Goal: Find specific page/section: Find specific page/section

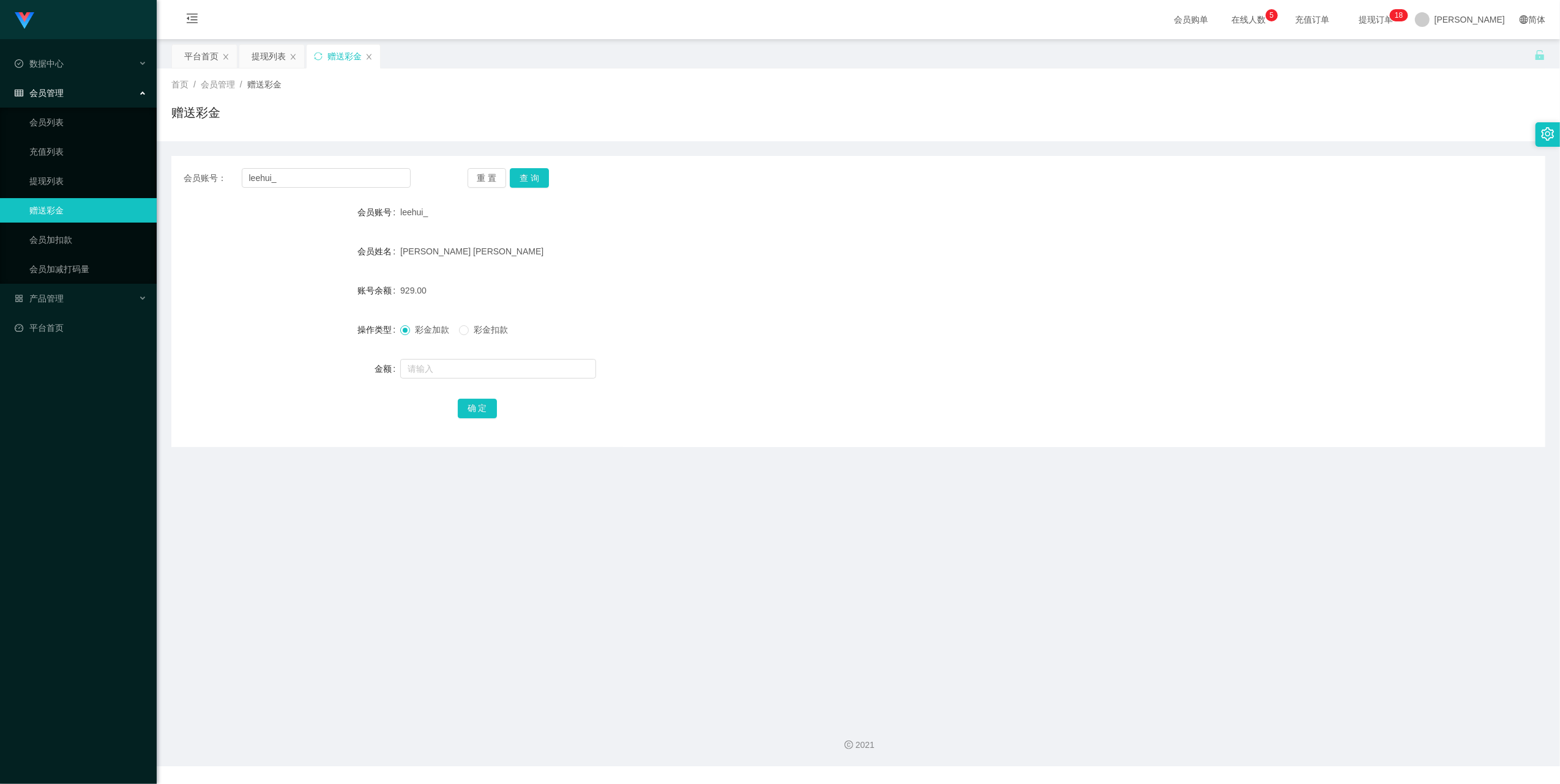
click at [265, 53] on div "提现列表" at bounding box center [269, 56] width 34 height 23
